Goal: Information Seeking & Learning: Learn about a topic

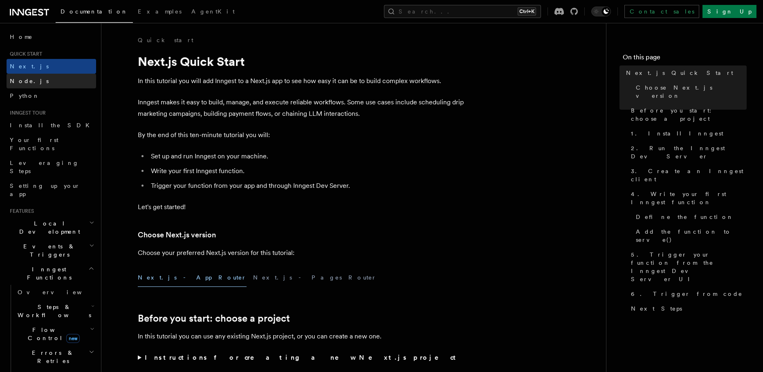
click at [32, 85] on link "Node.js" at bounding box center [52, 81] width 90 height 15
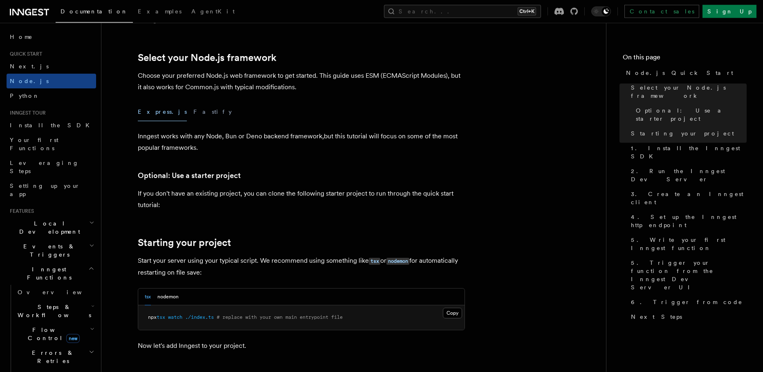
scroll to position [186, 0]
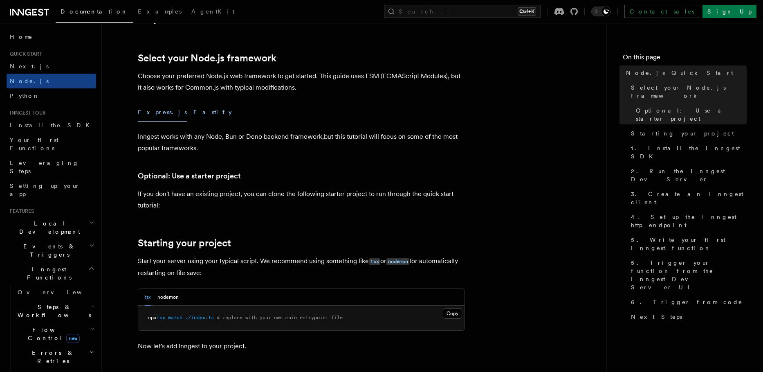
click at [193, 110] on button "Fastify" at bounding box center [212, 112] width 38 height 18
click at [151, 117] on button "Express.js" at bounding box center [162, 112] width 49 height 18
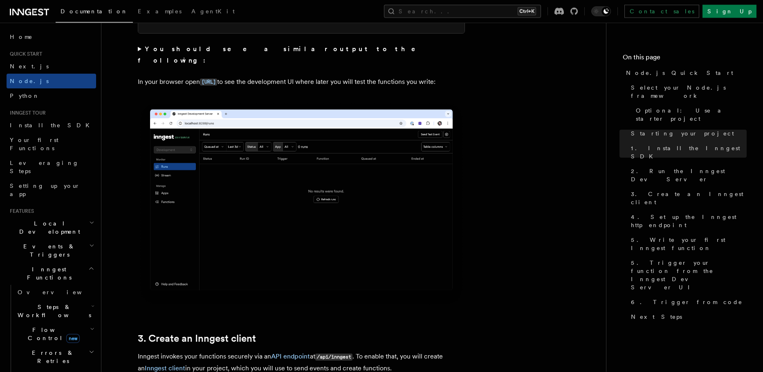
scroll to position [746, 0]
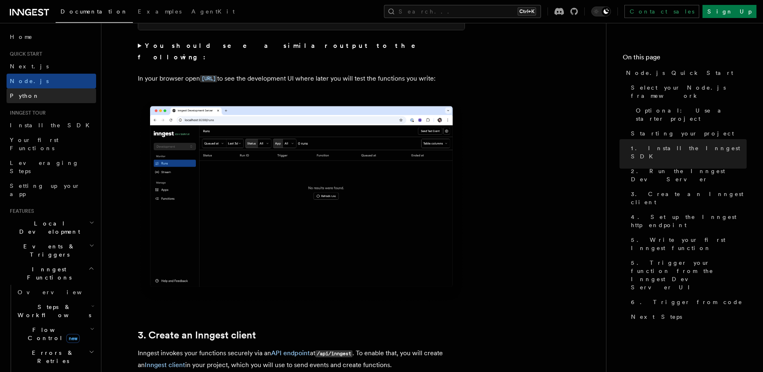
click at [42, 95] on link "Python" at bounding box center [52, 95] width 90 height 15
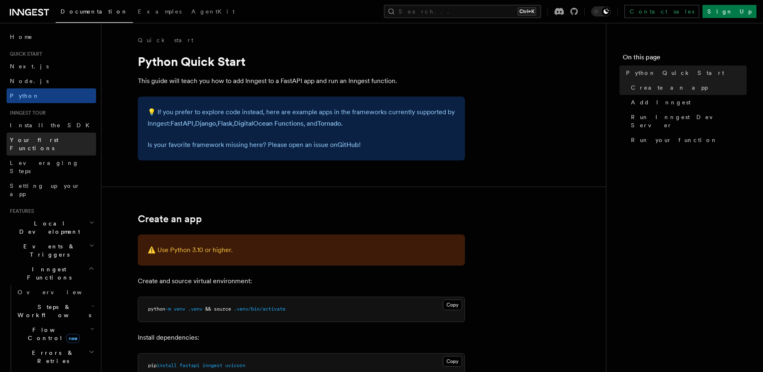
click at [54, 134] on link "Your first Functions" at bounding box center [52, 144] width 90 height 23
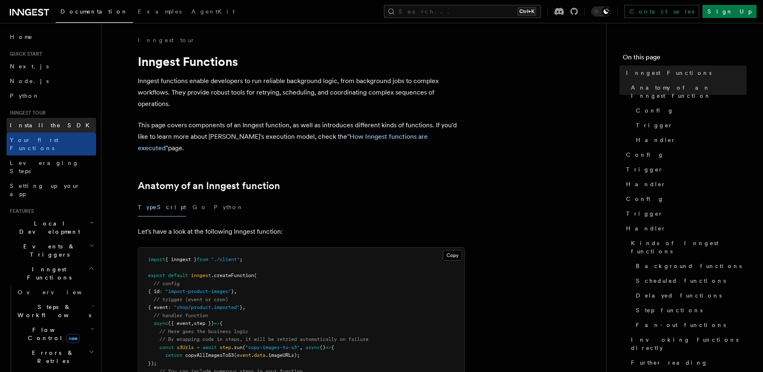
click at [64, 131] on link "Install the SDK" at bounding box center [52, 125] width 90 height 15
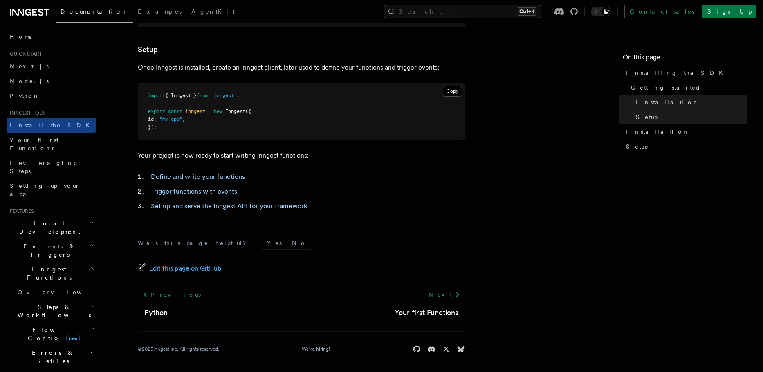
scroll to position [309, 0]
click at [63, 142] on link "Your first Functions" at bounding box center [52, 144] width 90 height 23
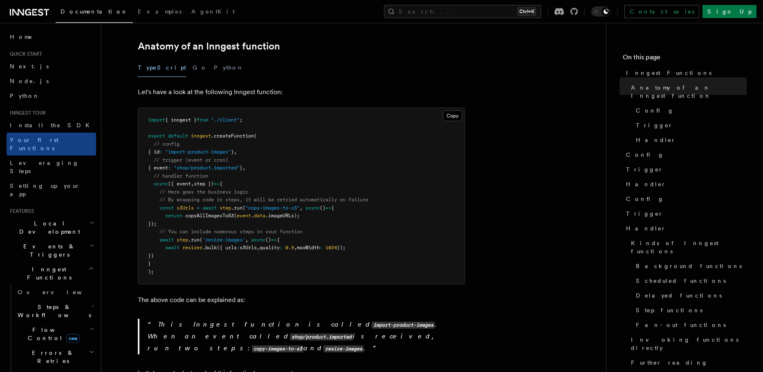
scroll to position [140, 0]
click at [33, 159] on span "Leveraging Steps" at bounding box center [44, 166] width 69 height 15
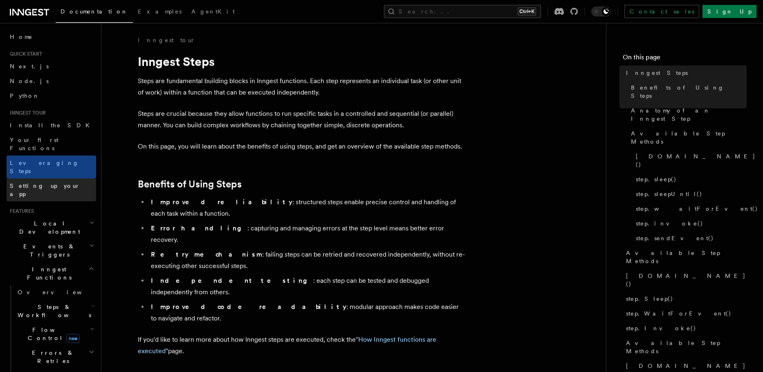
click at [37, 182] on span "Setting up your app" at bounding box center [45, 189] width 70 height 15
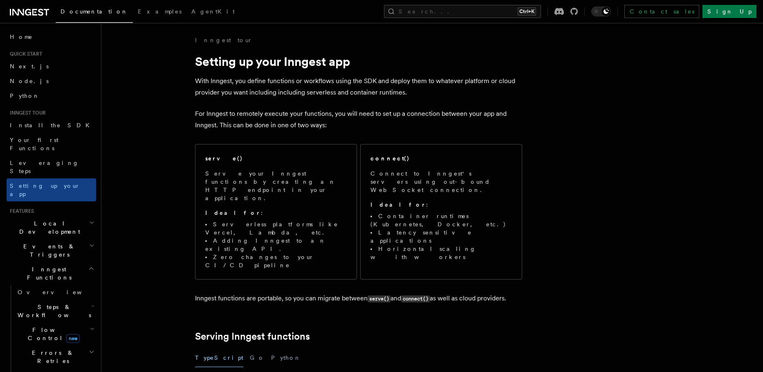
click at [34, 219] on span "Local Development" at bounding box center [48, 227] width 83 height 16
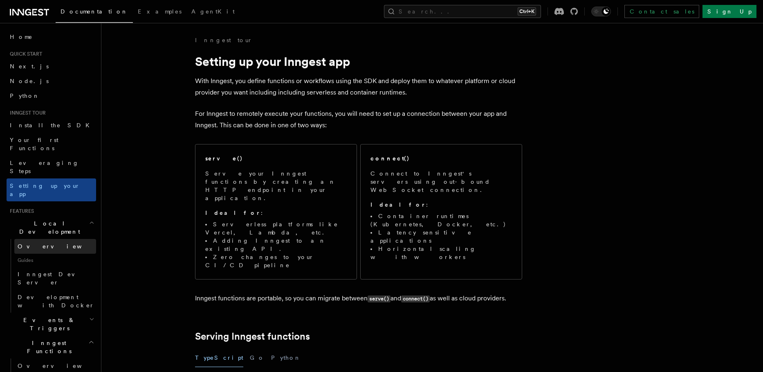
click at [35, 243] on span "Overview" at bounding box center [60, 246] width 84 height 7
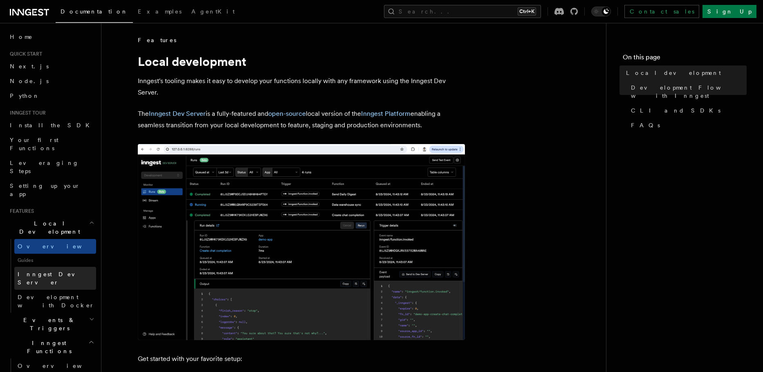
click at [37, 271] on span "Inngest Dev Server" at bounding box center [53, 278] width 70 height 15
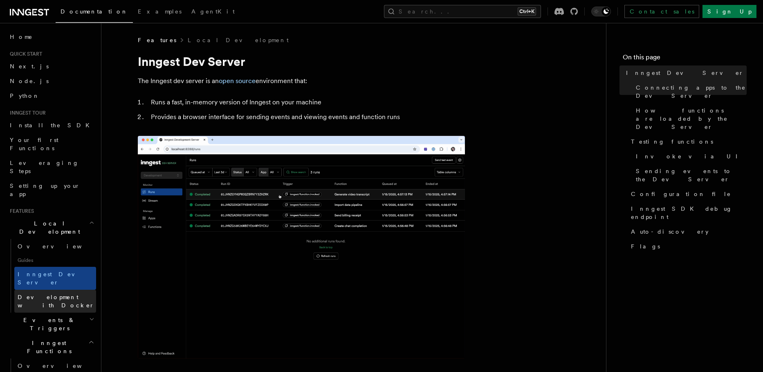
click at [40, 294] on span "Development with Docker" at bounding box center [56, 301] width 77 height 15
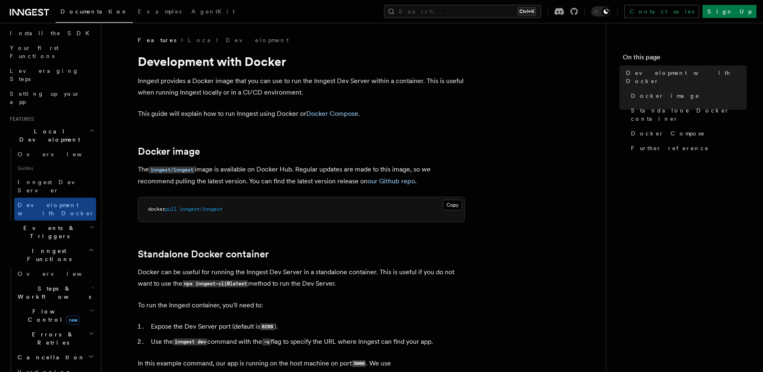
scroll to position [93, 0]
click at [38, 222] on span "Events & Triggers" at bounding box center [48, 230] width 83 height 16
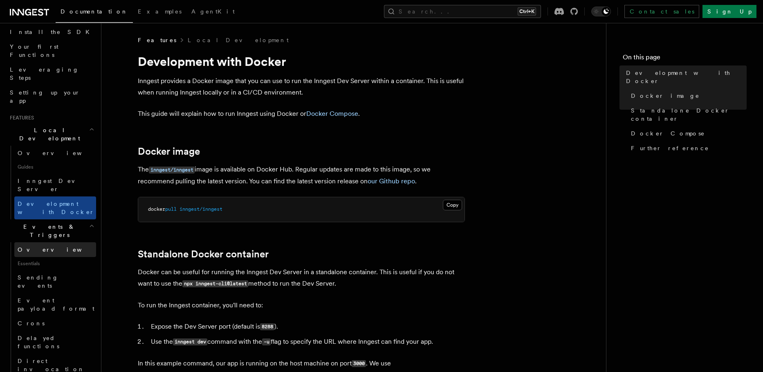
click at [48, 242] on link "Overview" at bounding box center [55, 249] width 82 height 15
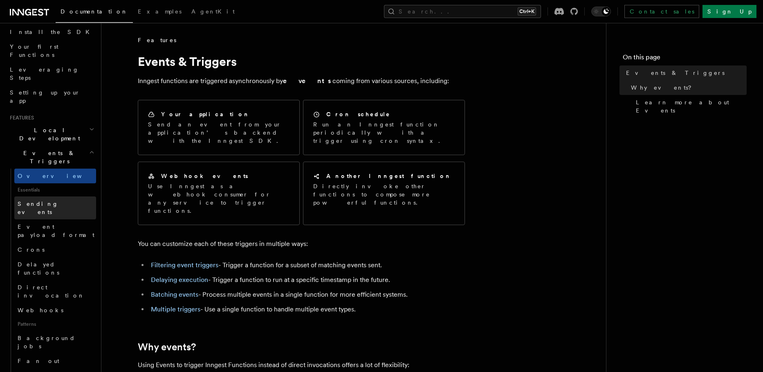
click at [55, 200] on span "Sending events" at bounding box center [38, 207] width 41 height 15
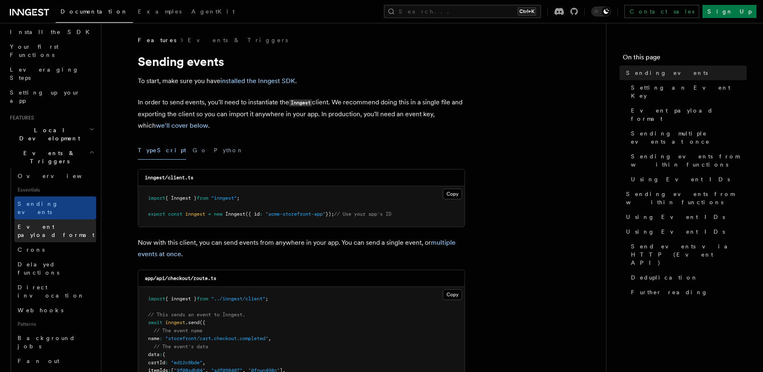
click at [55, 223] on span "Event payload format" at bounding box center [56, 230] width 77 height 15
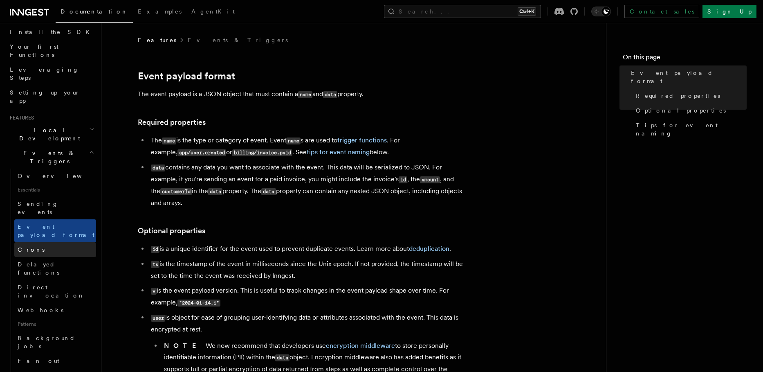
click at [55, 242] on link "Crons" at bounding box center [55, 249] width 82 height 15
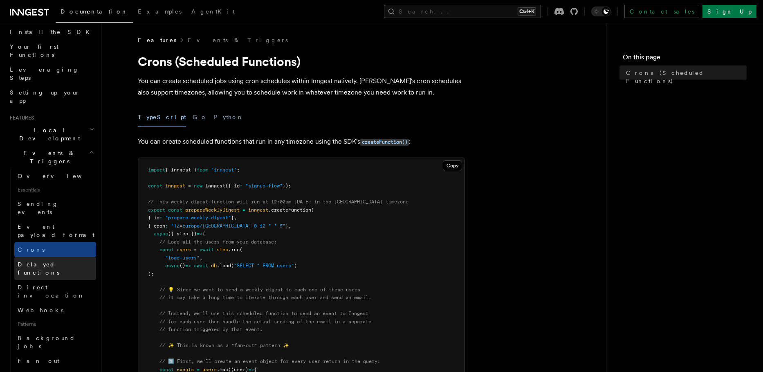
click at [56, 257] on link "Delayed functions" at bounding box center [55, 268] width 82 height 23
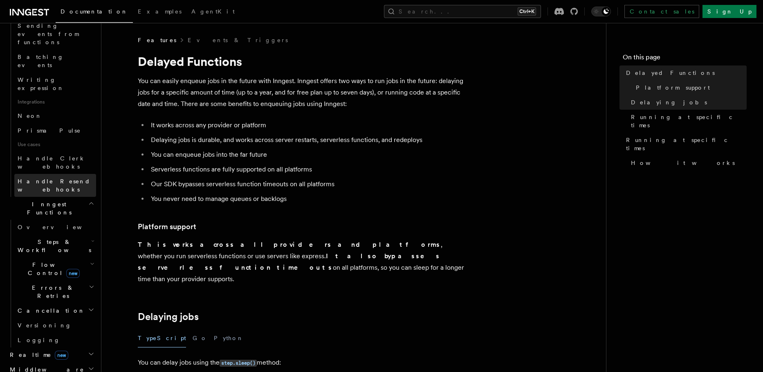
scroll to position [466, 0]
click at [70, 362] on h2 "Middleware" at bounding box center [52, 369] width 90 height 15
click at [77, 347] on h2 "Realtime new" at bounding box center [52, 354] width 90 height 15
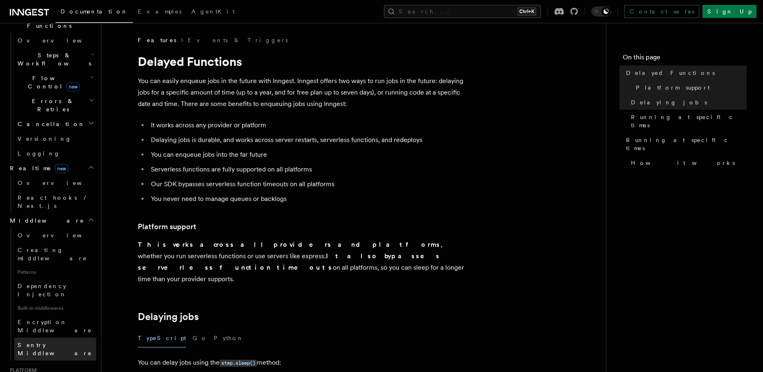
scroll to position [653, 0]
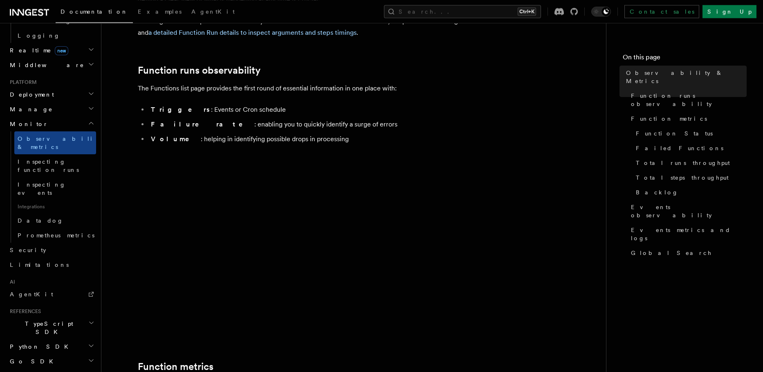
scroll to position [93, 0]
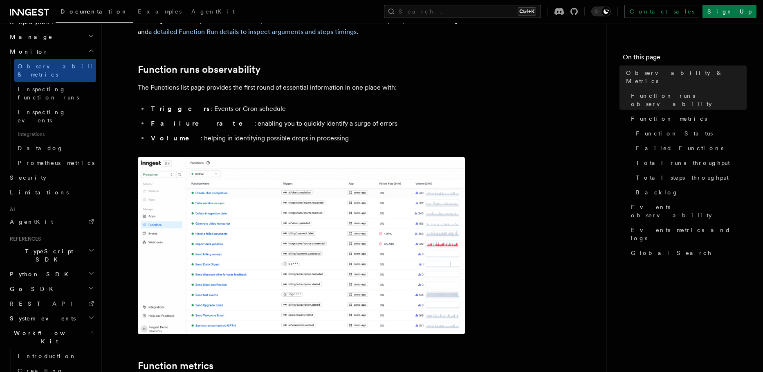
scroll to position [443, 0]
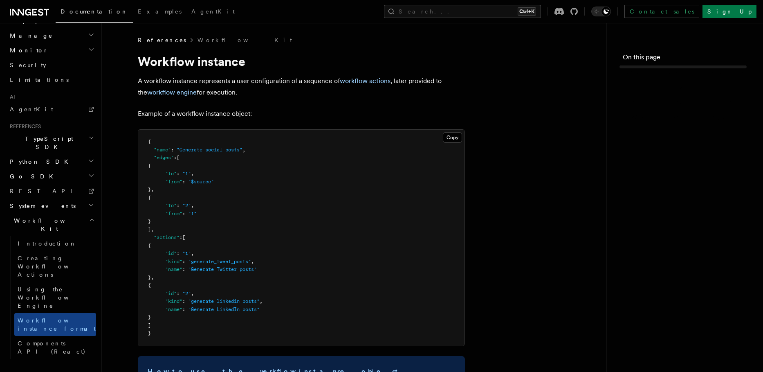
scroll to position [356, 0]
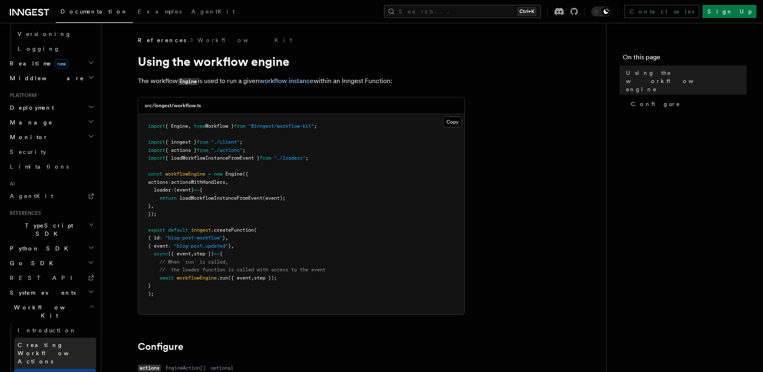
click at [46, 341] on span "Creating Workflow Actions" at bounding box center [53, 352] width 71 height 23
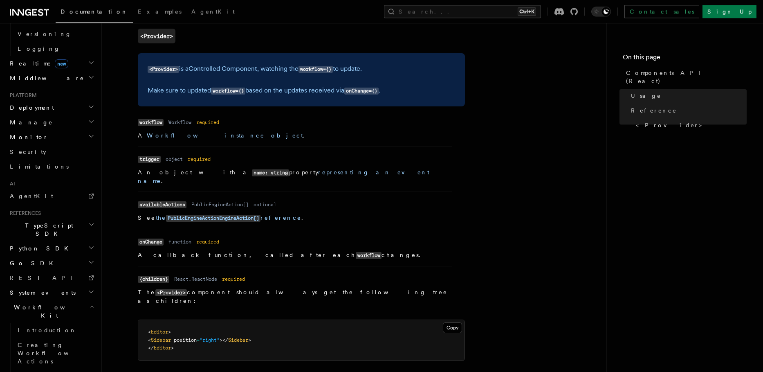
scroll to position [606, 0]
